Goal: Navigation & Orientation: Find specific page/section

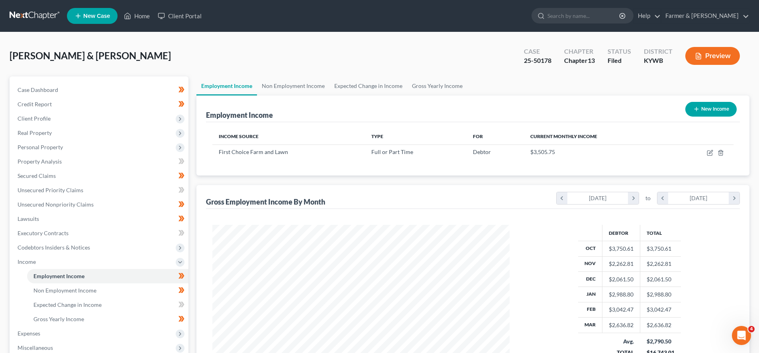
scroll to position [149, 313]
click at [141, 20] on link "Home" at bounding box center [137, 16] width 34 height 14
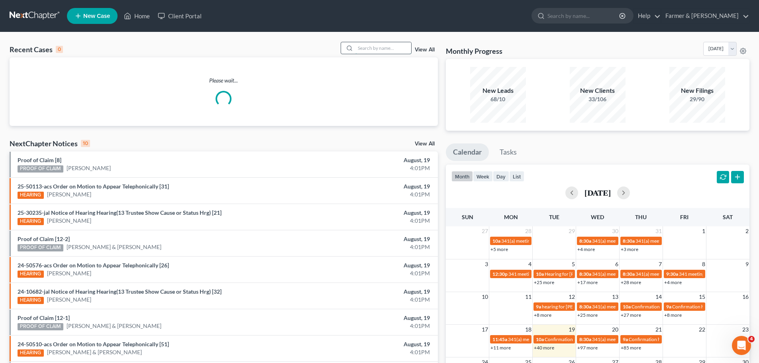
click at [364, 50] on input "search" at bounding box center [383, 48] width 56 height 12
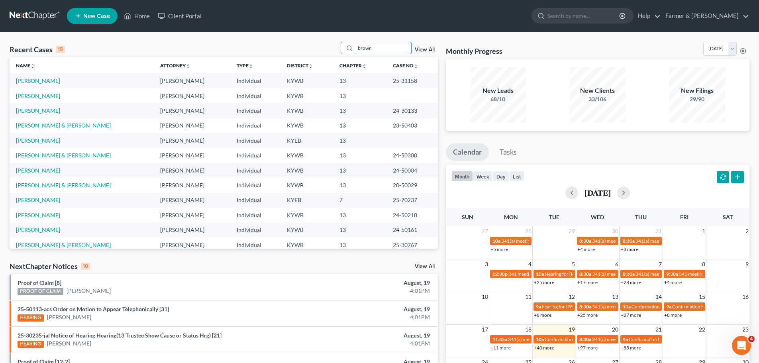
type input "brown"
click at [47, 95] on link "[PERSON_NAME]" at bounding box center [38, 95] width 44 height 7
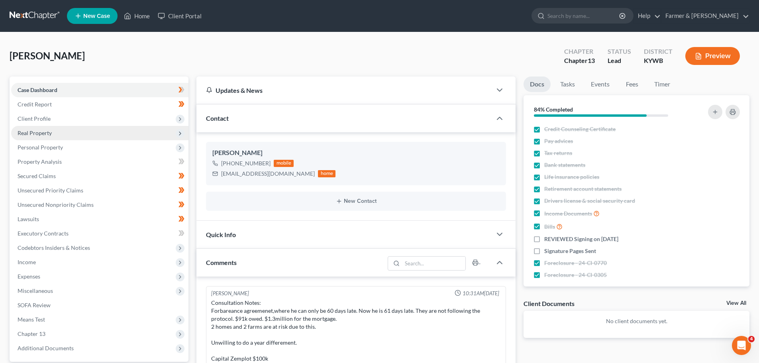
scroll to position [158, 0]
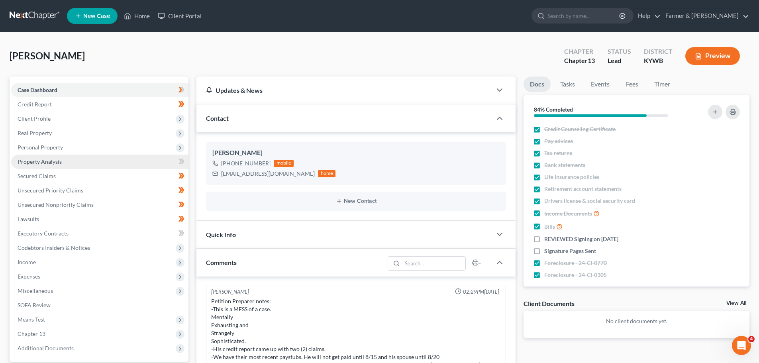
click at [36, 162] on span "Property Analysis" at bounding box center [40, 161] width 44 height 7
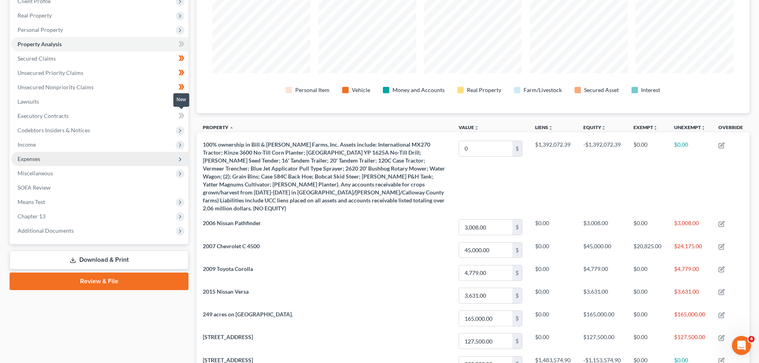
scroll to position [120, 0]
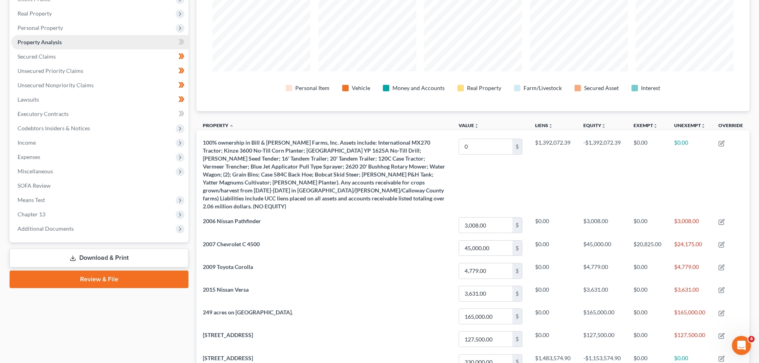
click at [41, 46] on link "Property Analysis" at bounding box center [99, 42] width 177 height 14
click at [43, 58] on span "Secured Claims" at bounding box center [37, 56] width 38 height 7
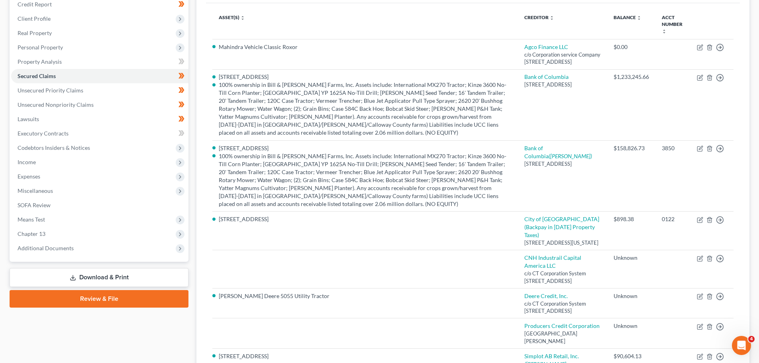
scroll to position [86, 0]
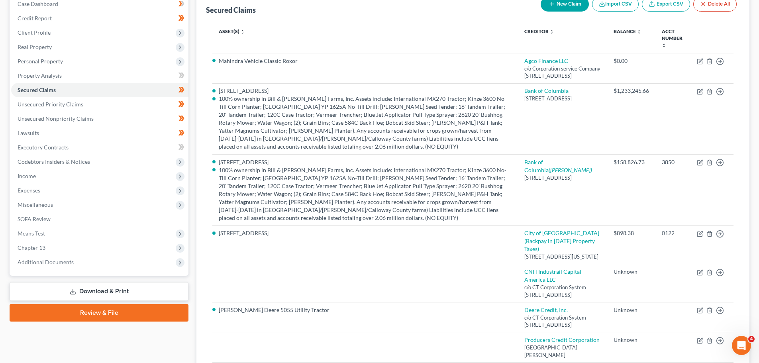
click at [191, 160] on div "Case Dashboard Payments Invoices Payments Payments Credit Report Client Profile" at bounding box center [99, 231] width 187 height 483
click at [30, 134] on span "Lawsuits" at bounding box center [29, 132] width 22 height 7
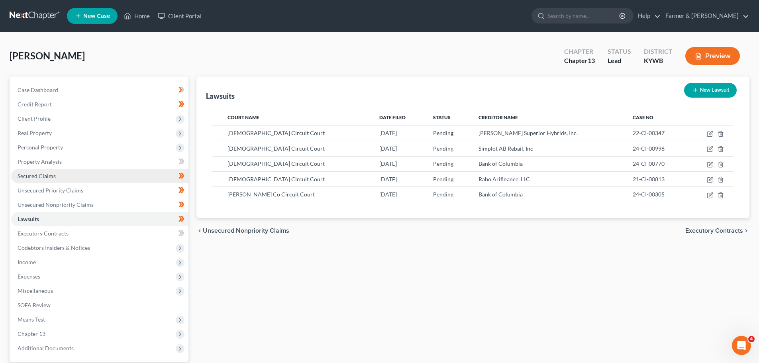
click at [37, 176] on span "Secured Claims" at bounding box center [37, 176] width 38 height 7
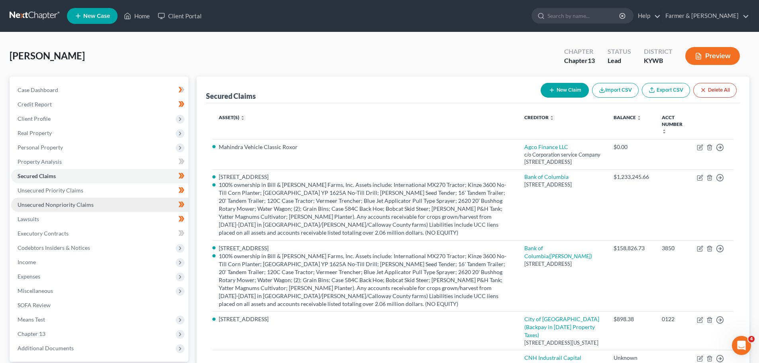
click at [74, 204] on span "Unsecured Nonpriority Claims" at bounding box center [56, 204] width 76 height 7
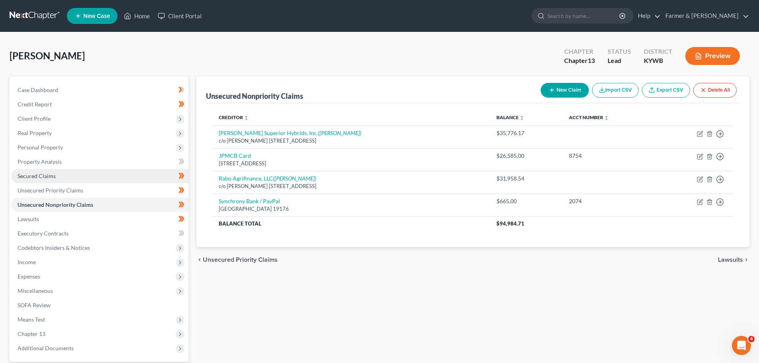
click at [42, 180] on link "Secured Claims" at bounding box center [99, 176] width 177 height 14
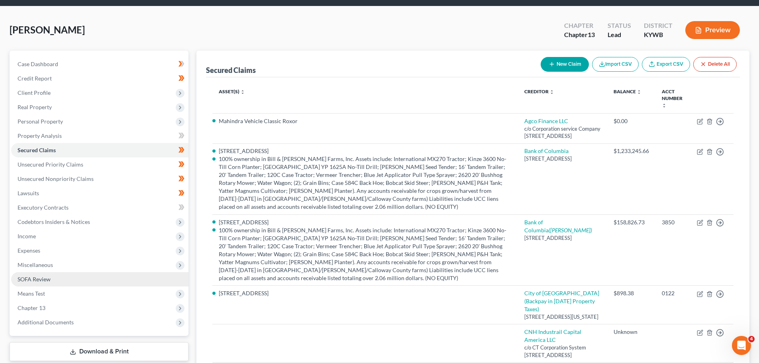
scroll to position [40, 0]
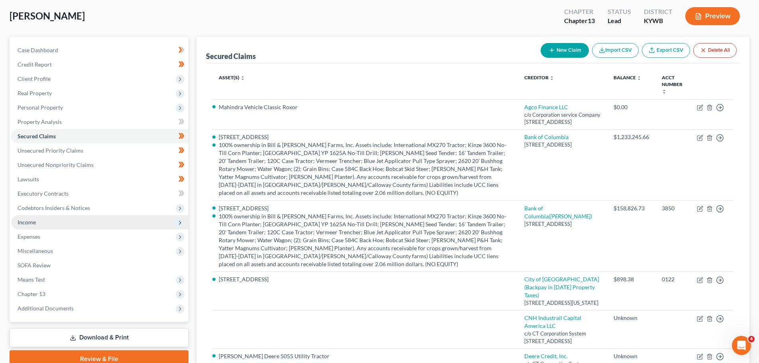
click at [71, 223] on span "Income" at bounding box center [99, 222] width 177 height 14
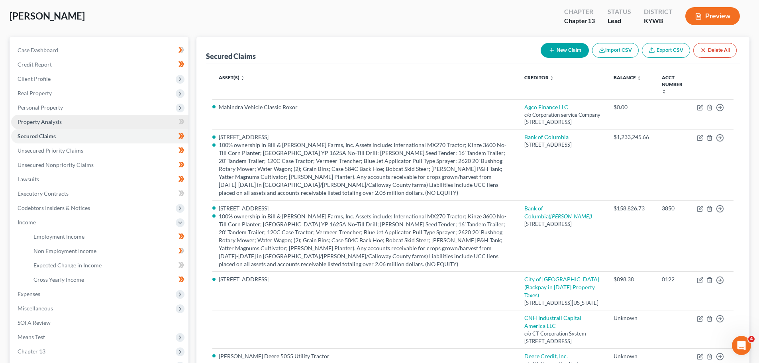
click at [60, 125] on span "Property Analysis" at bounding box center [40, 121] width 44 height 7
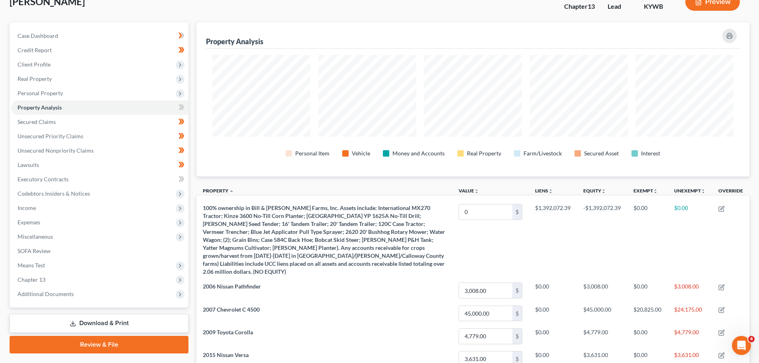
scroll to position [40, 0]
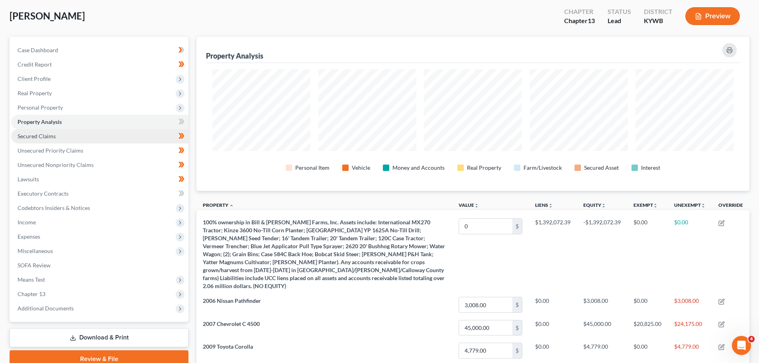
drag, startPoint x: 41, startPoint y: 135, endPoint x: 45, endPoint y: 134, distance: 4.1
click at [41, 135] on span "Secured Claims" at bounding box center [37, 136] width 38 height 7
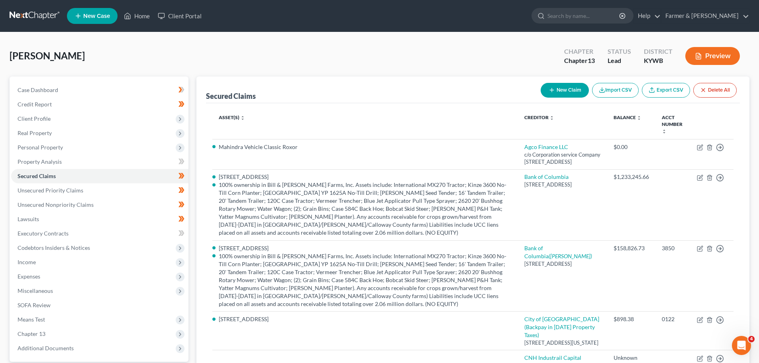
click at [192, 169] on div "Case Dashboard Payments Invoices Payments Payments Credit Report Client Profile" at bounding box center [99, 317] width 187 height 483
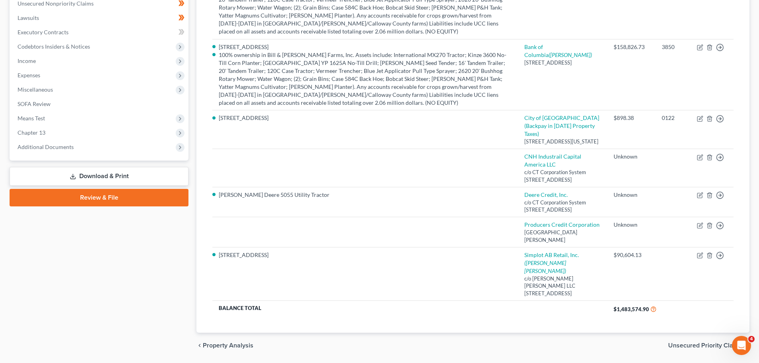
scroll to position [46, 0]
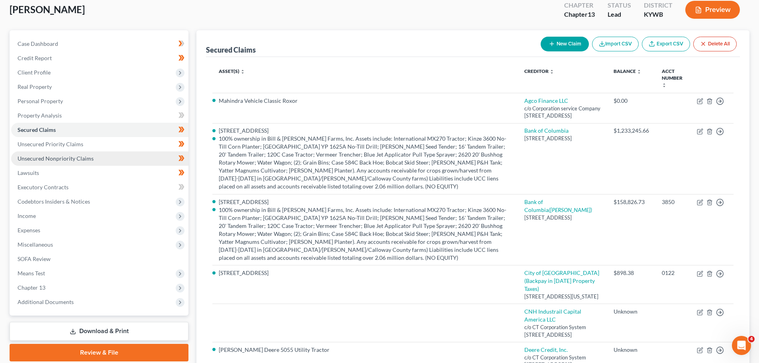
click at [84, 159] on span "Unsecured Nonpriority Claims" at bounding box center [56, 158] width 76 height 7
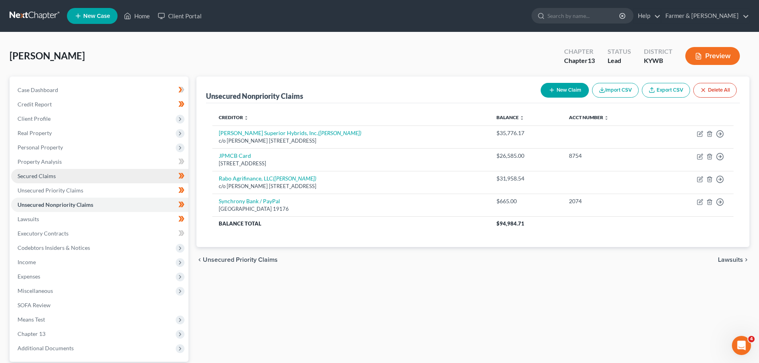
click at [38, 177] on span "Secured Claims" at bounding box center [37, 176] width 38 height 7
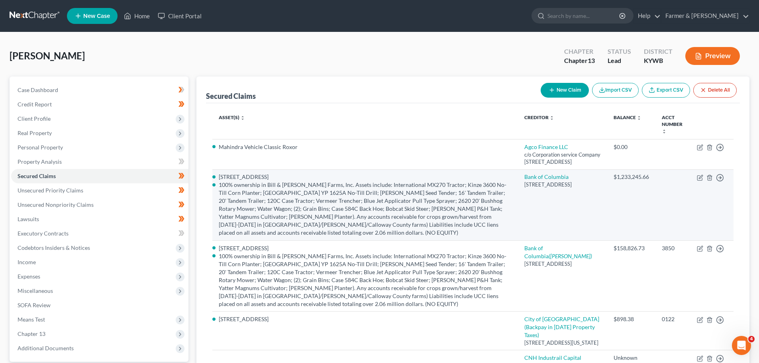
scroll to position [40, 0]
